Goal: Task Accomplishment & Management: Manage account settings

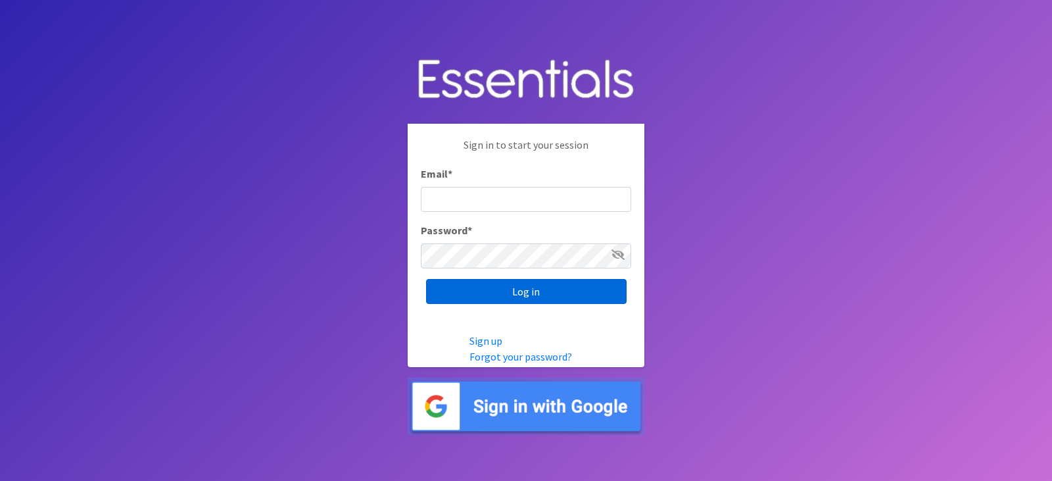
type input "[EMAIL_ADDRESS][DOMAIN_NAME]"
click at [566, 293] on input "Log in" at bounding box center [526, 291] width 201 height 25
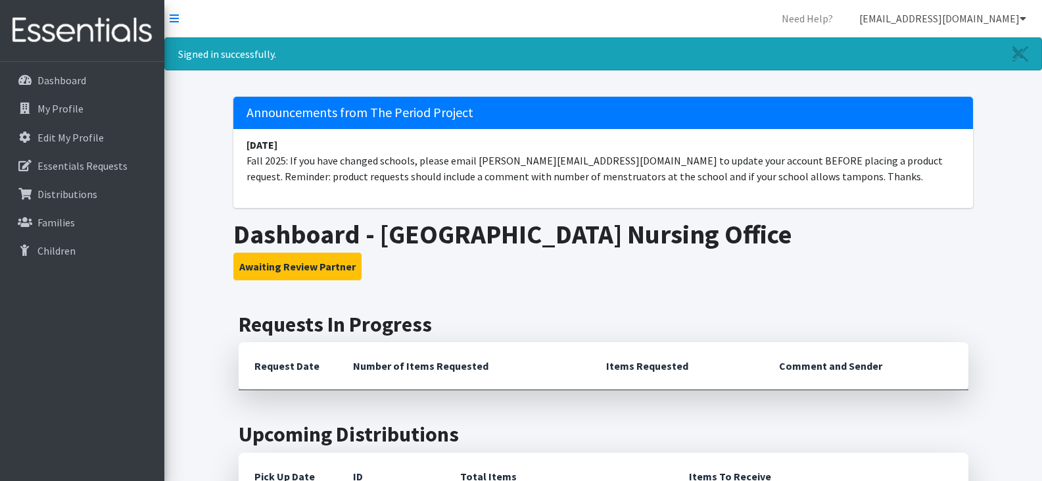
click at [1012, 18] on link "[EMAIL_ADDRESS][DOMAIN_NAME]" at bounding box center [943, 18] width 188 height 26
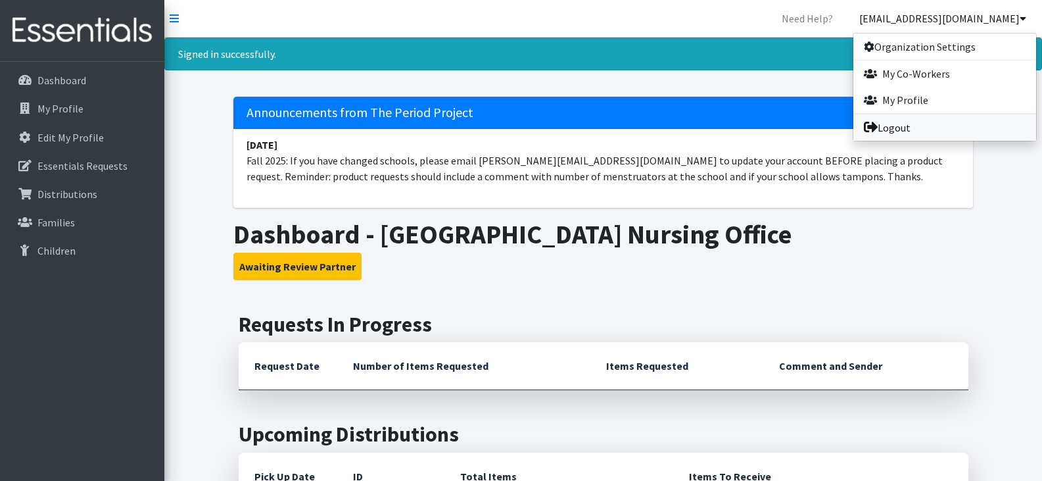
click at [924, 129] on link "Logout" at bounding box center [944, 127] width 183 height 26
